Goal: Transaction & Acquisition: Purchase product/service

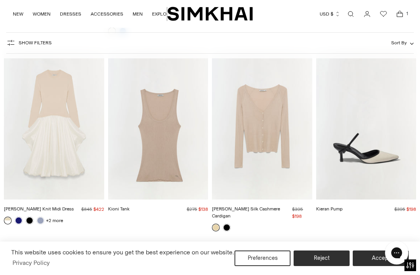
scroll to position [2892, 0]
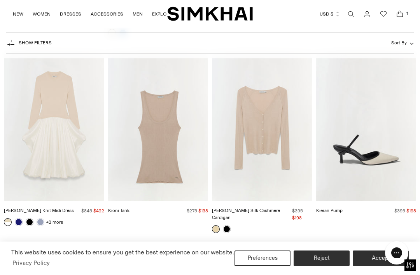
click at [263, 121] on img "Darlene Silk Cashmere Cardigan" at bounding box center [262, 126] width 100 height 150
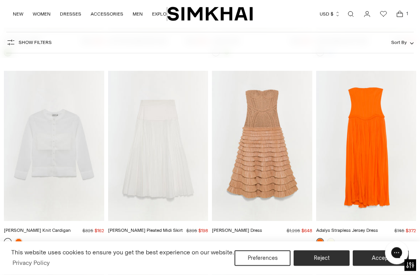
scroll to position [6258, 0]
click at [69, 130] on img "Rachel Sheer Knit Cardigan" at bounding box center [54, 146] width 100 height 150
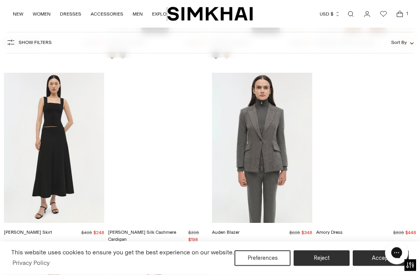
scroll to position [9257, 0]
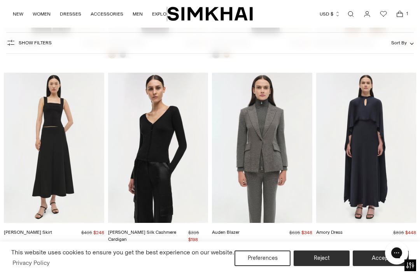
click at [165, 125] on img "Darlene Silk Cashmere Cardigan" at bounding box center [158, 148] width 100 height 150
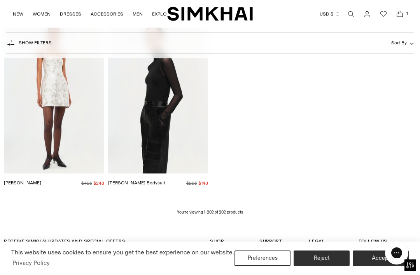
scroll to position [9556, 0]
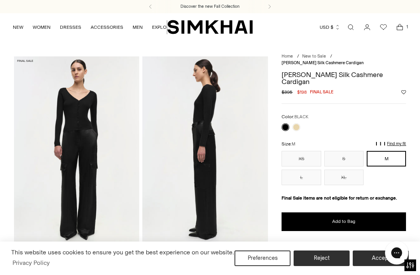
click at [71, 107] on img at bounding box center [77, 150] width 126 height 188
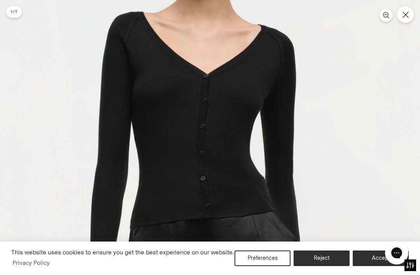
click at [406, 11] on button "Close" at bounding box center [405, 14] width 17 height 17
